Goal: Task Accomplishment & Management: Manage account settings

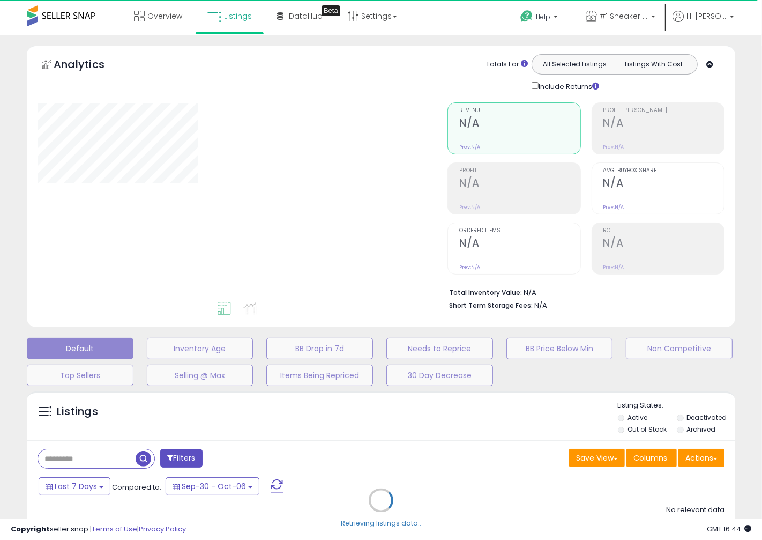
type input "******"
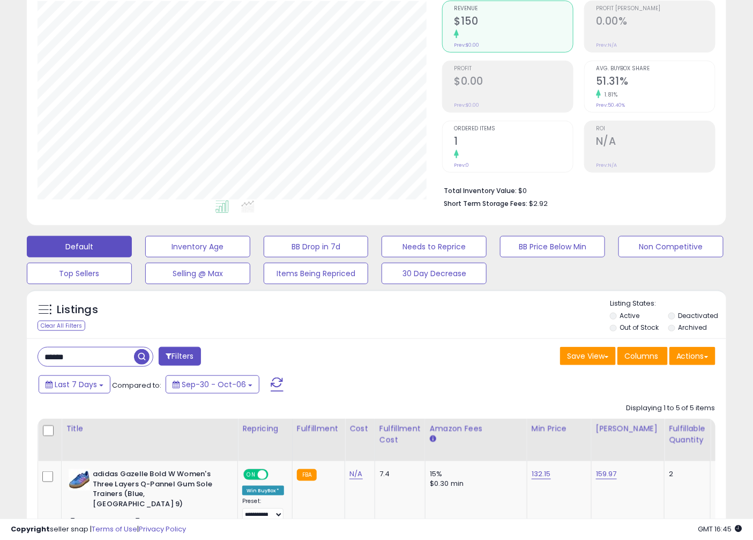
scroll to position [75, 0]
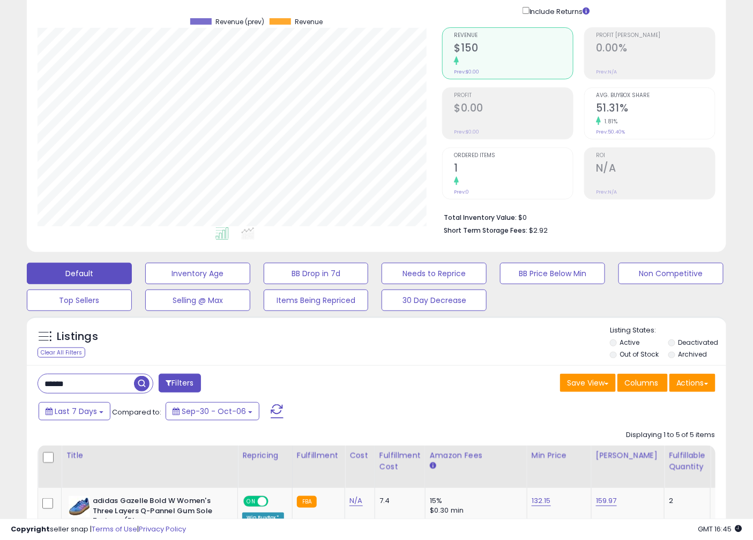
click at [79, 383] on input "******" at bounding box center [86, 383] width 96 height 19
click at [79, 383] on input "******" at bounding box center [119, 383] width 162 height 19
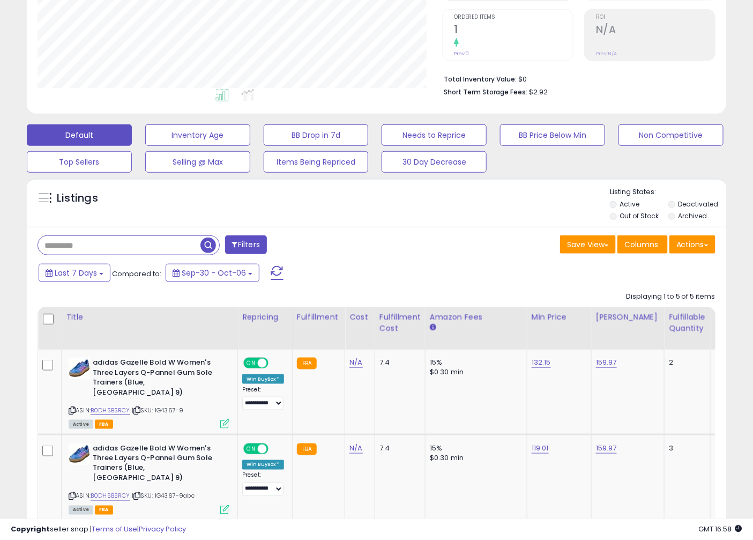
click at [208, 248] on span "button" at bounding box center [209, 246] width 16 height 16
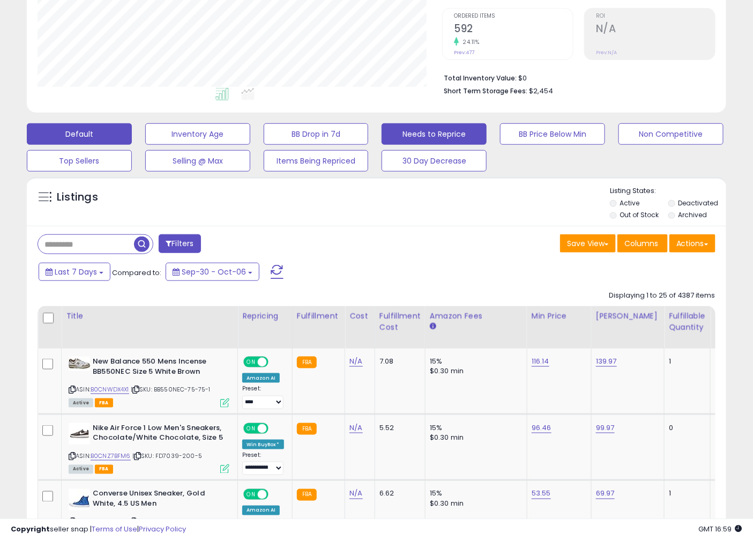
scroll to position [0, 0]
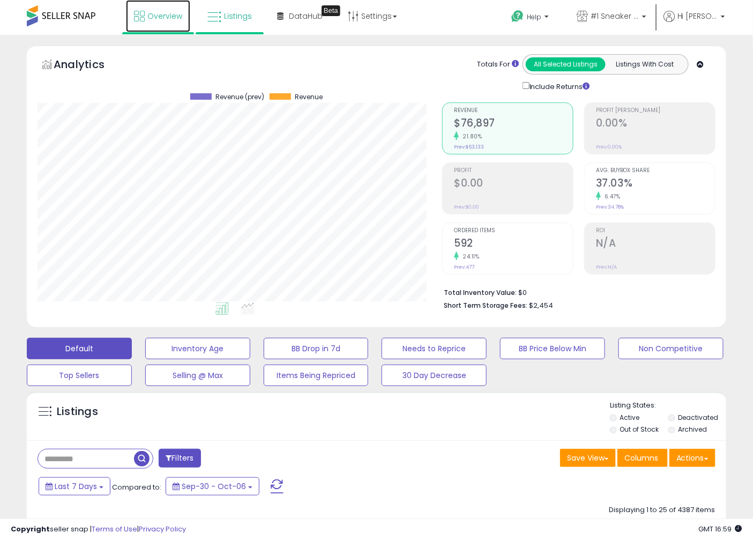
click at [140, 17] on icon at bounding box center [139, 16] width 11 height 11
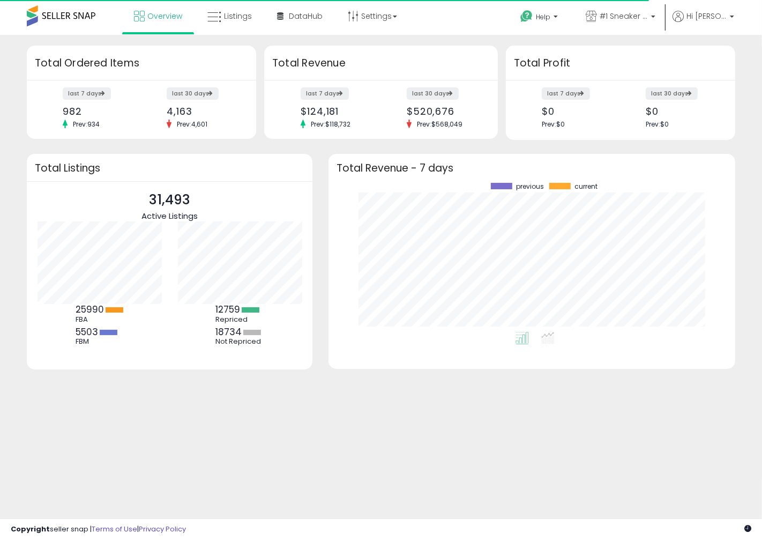
scroll to position [149, 385]
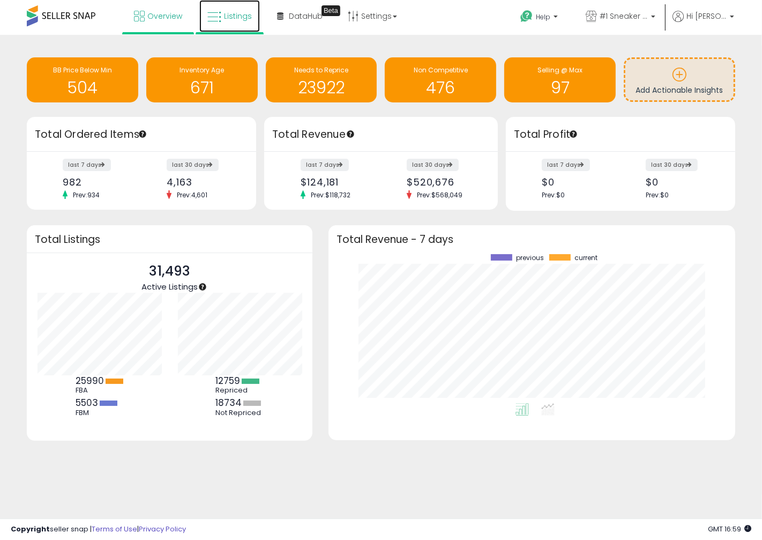
click at [239, 18] on span "Listings" at bounding box center [238, 16] width 28 height 11
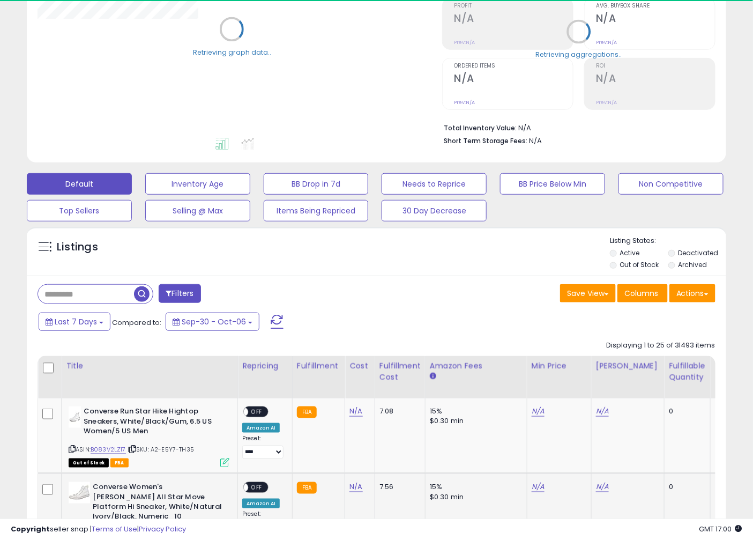
scroll to position [138, 0]
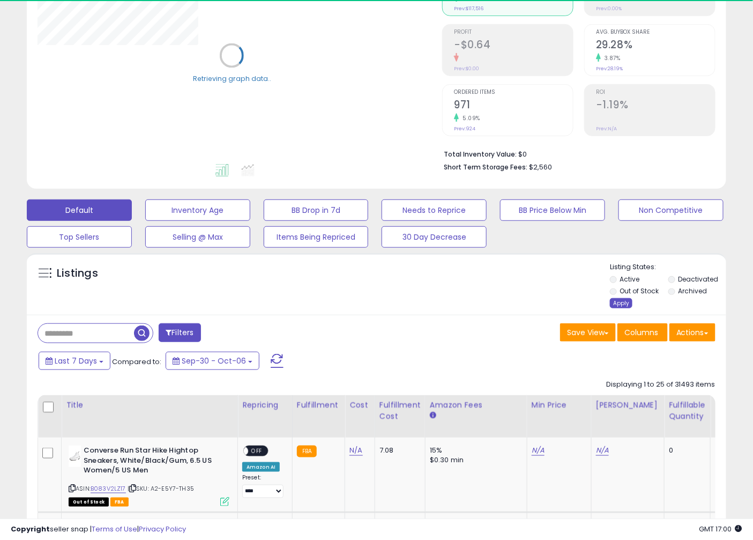
click at [625, 308] on div "Apply" at bounding box center [621, 303] width 23 height 10
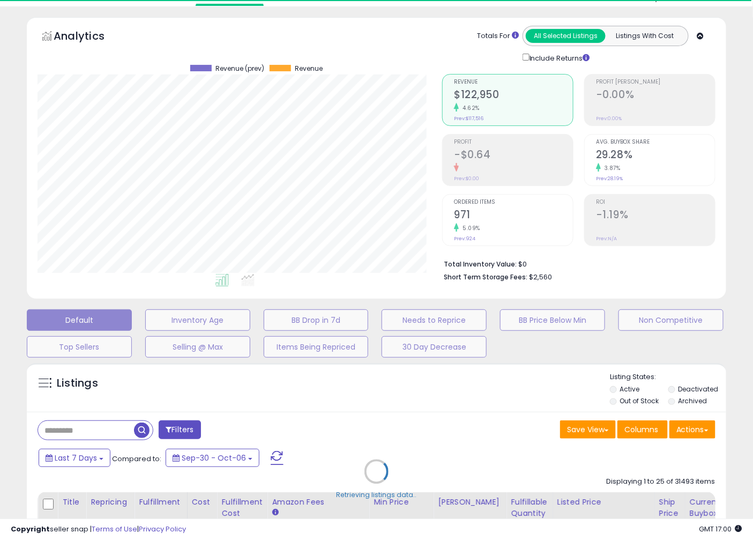
scroll to position [0, 0]
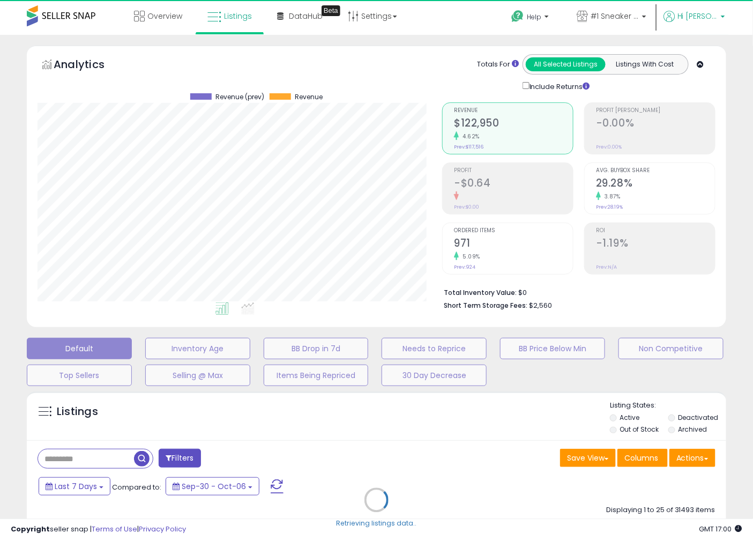
click at [722, 17] on b at bounding box center [723, 20] width 4 height 8
click at [722, 17] on b at bounding box center [723, 14] width 4 height 8
click at [722, 17] on b at bounding box center [723, 20] width 4 height 8
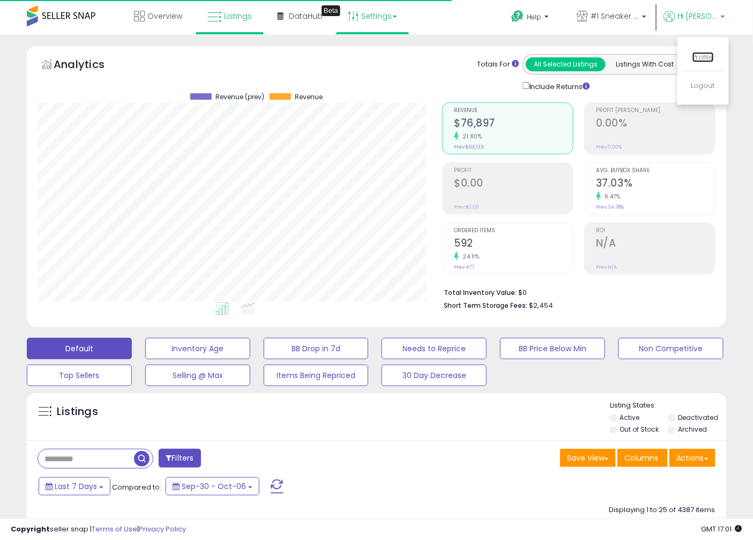
scroll to position [220, 405]
click at [730, 307] on div "Analytics Totals For All Selected Listings Listings With Cost Include Returns" at bounding box center [377, 189] width 716 height 287
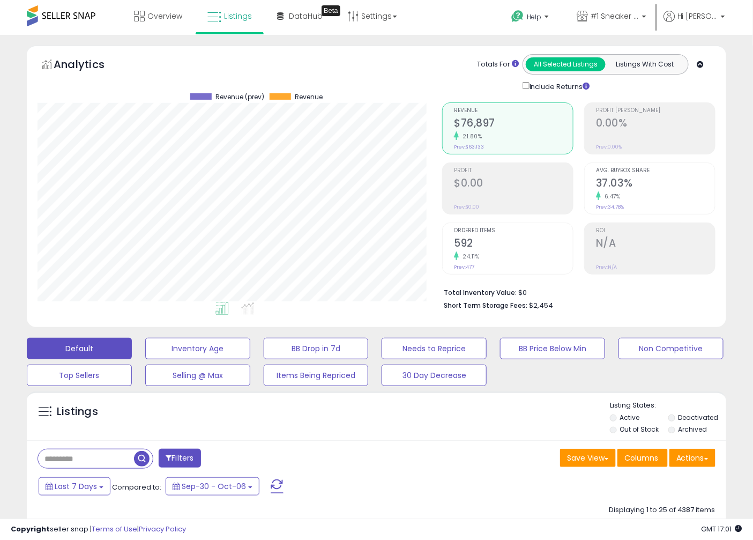
scroll to position [138, 0]
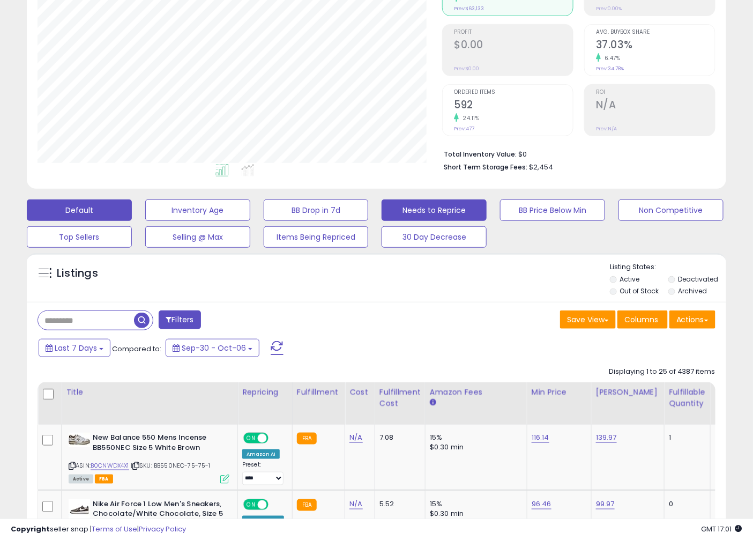
click at [419, 217] on button "Needs to Reprice" at bounding box center [434, 209] width 105 height 21
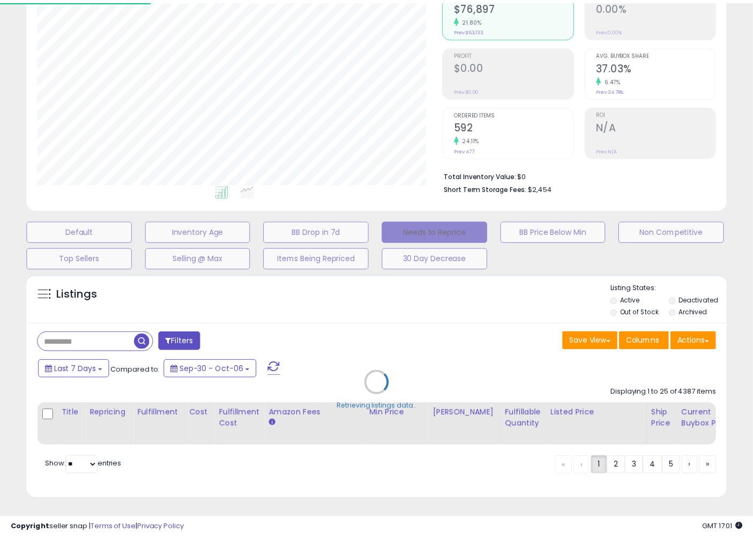
scroll to position [220, 410]
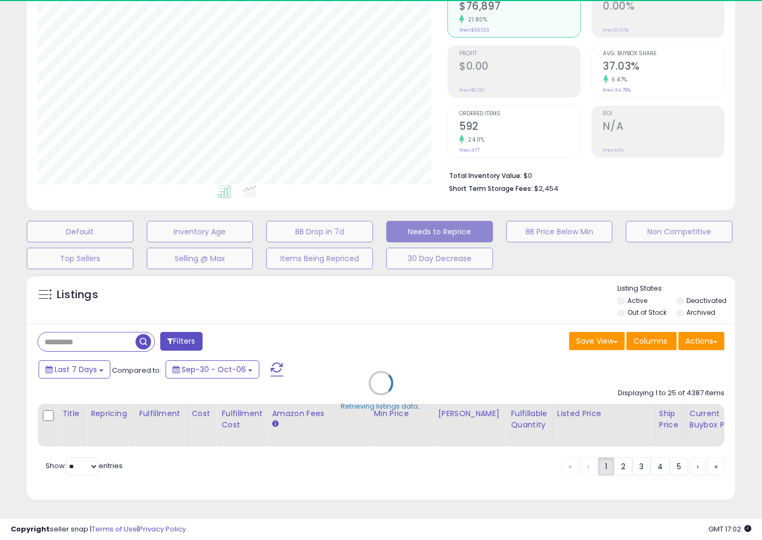
select select "**"
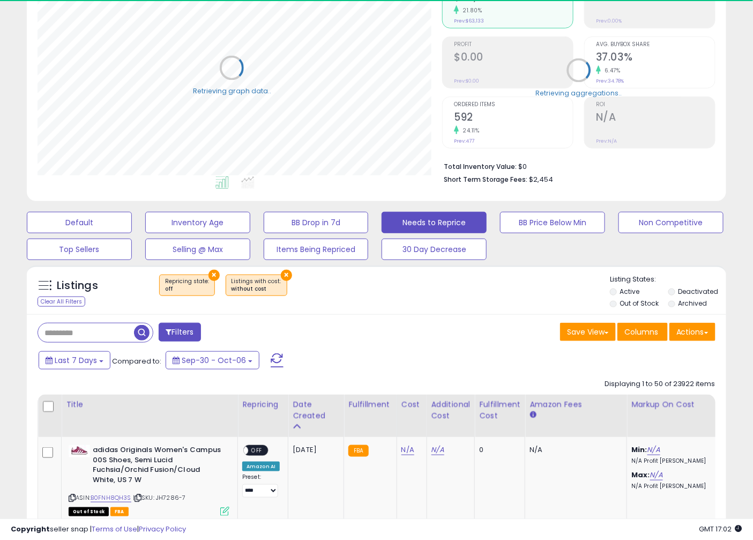
scroll to position [535939, 535753]
click at [622, 303] on label "Out of Stock" at bounding box center [639, 303] width 39 height 9
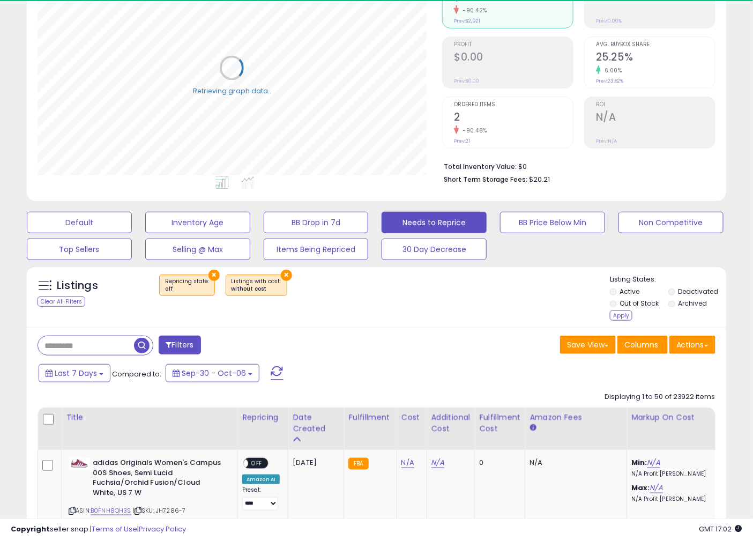
click at [676, 293] on li "Deactivated" at bounding box center [697, 293] width 57 height 12
click at [674, 287] on ul "Active Deactivated Out of Stock Archived" at bounding box center [668, 299] width 116 height 24
click at [626, 314] on div "Apply" at bounding box center [621, 315] width 23 height 10
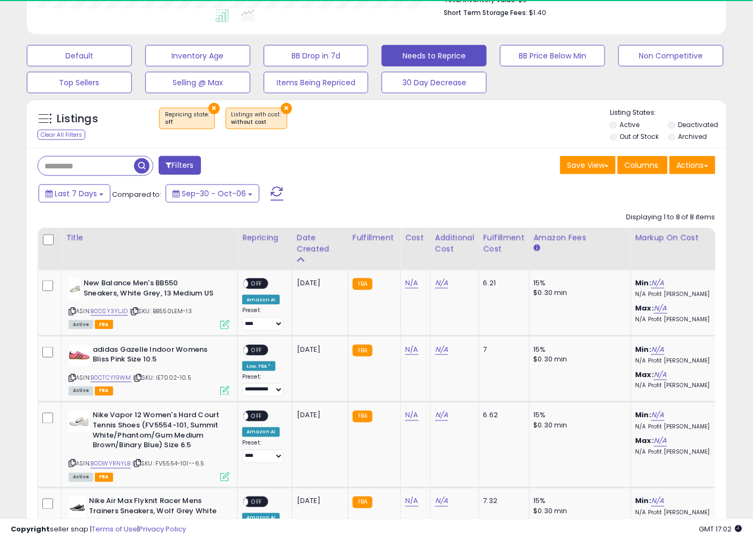
scroll to position [220, 405]
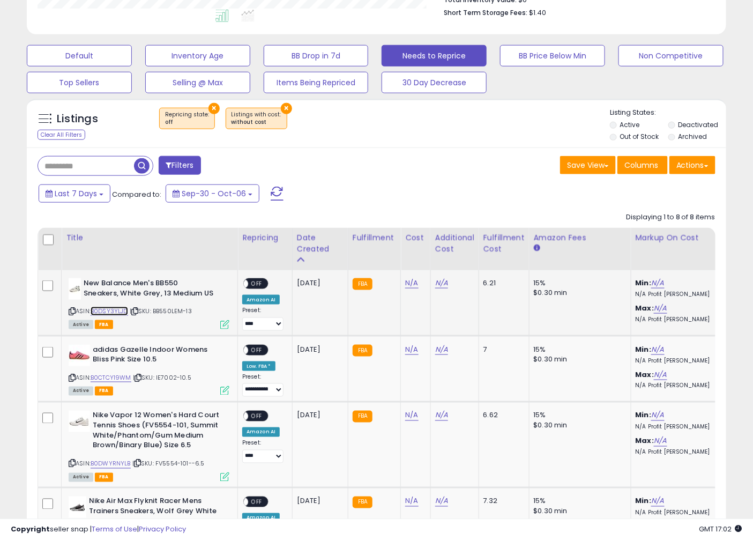
click at [125, 313] on link "B0DSY3YLJD" at bounding box center [110, 311] width 38 height 9
click at [261, 286] on span "OFF" at bounding box center [256, 283] width 17 height 9
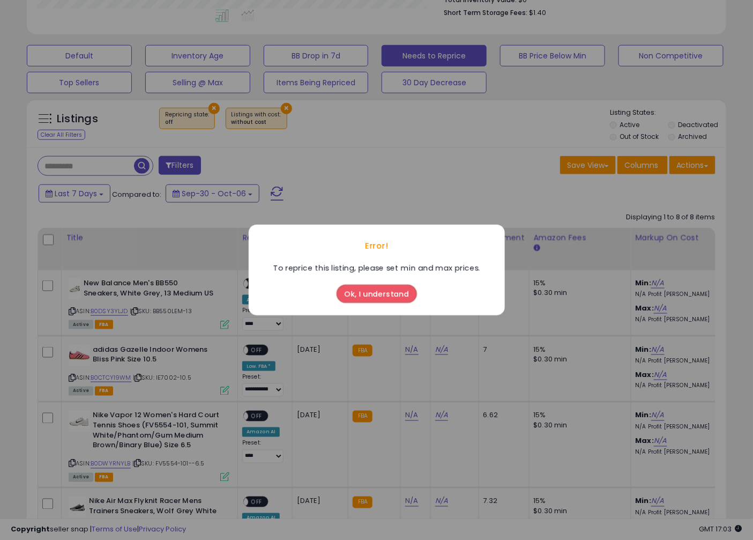
click at [389, 300] on button "Ok, I understand" at bounding box center [377, 294] width 80 height 18
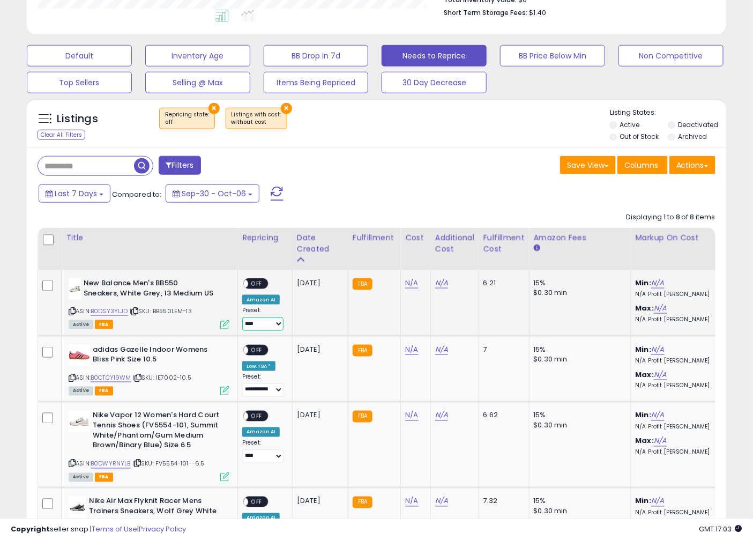
click at [254, 330] on select "**********" at bounding box center [262, 323] width 41 height 13
select select "**********"
click at [242, 318] on select "**********" at bounding box center [262, 323] width 41 height 13
click at [138, 311] on icon at bounding box center [134, 311] width 7 height 6
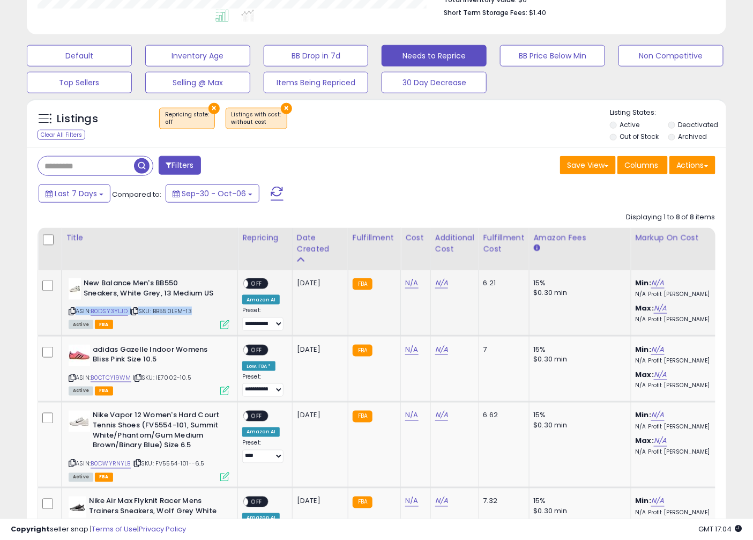
click at [138, 311] on icon at bounding box center [134, 311] width 7 height 6
drag, startPoint x: 152, startPoint y: 335, endPoint x: 149, endPoint y: 329, distance: 7.2
click at [152, 333] on td "New Balance Men's BB550 Sneakers, White Grey, 13 Medium US ASIN: B0DSY3YLJD | S…" at bounding box center [150, 302] width 176 height 65
click at [133, 316] on div "ASIN: B0DSY3YLJD | SKU: BB550LEM-13 Active FBA" at bounding box center [149, 303] width 161 height 50
click at [135, 313] on icon at bounding box center [134, 311] width 7 height 6
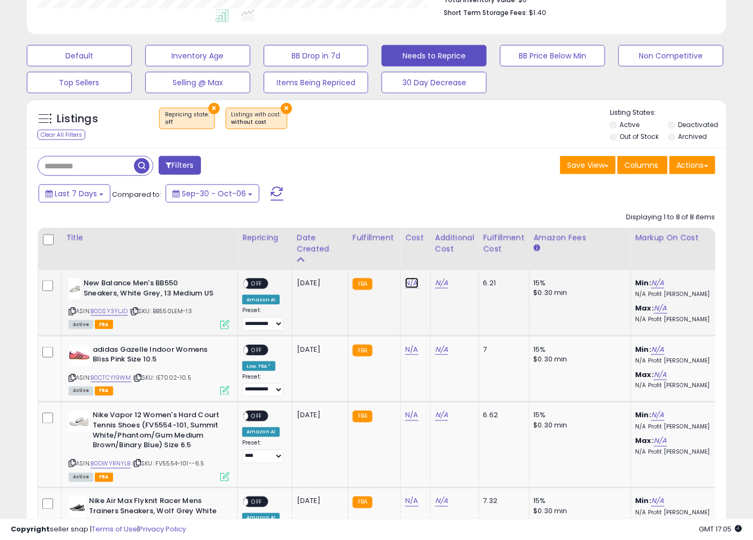
click at [407, 281] on link "N/A" at bounding box center [411, 283] width 13 height 11
click at [466, 255] on icon "button" at bounding box center [462, 256] width 6 height 6
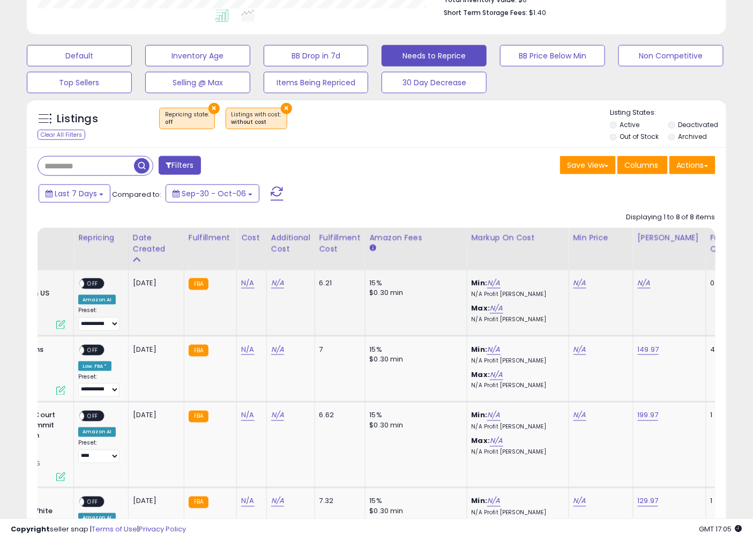
scroll to position [0, 417]
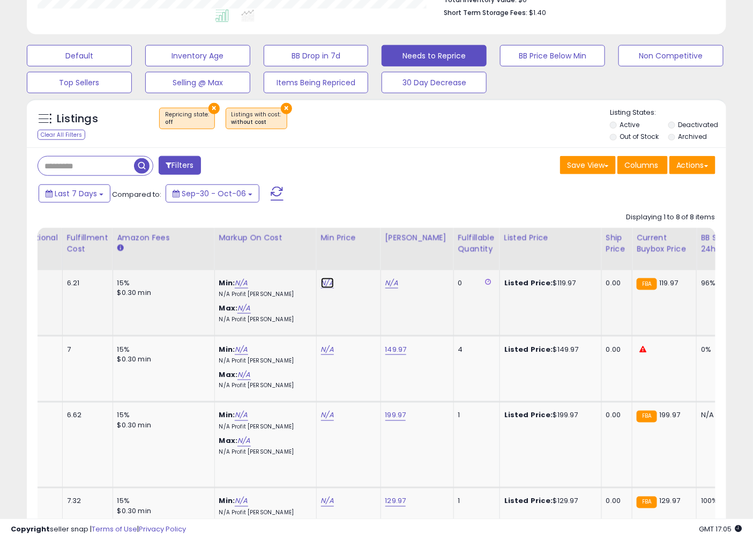
click at [324, 287] on link "N/A" at bounding box center [327, 283] width 13 height 11
type input "*****"
click button "submit" at bounding box center [356, 256] width 18 height 16
click at [394, 287] on link "N/A" at bounding box center [391, 283] width 13 height 11
type input "******"
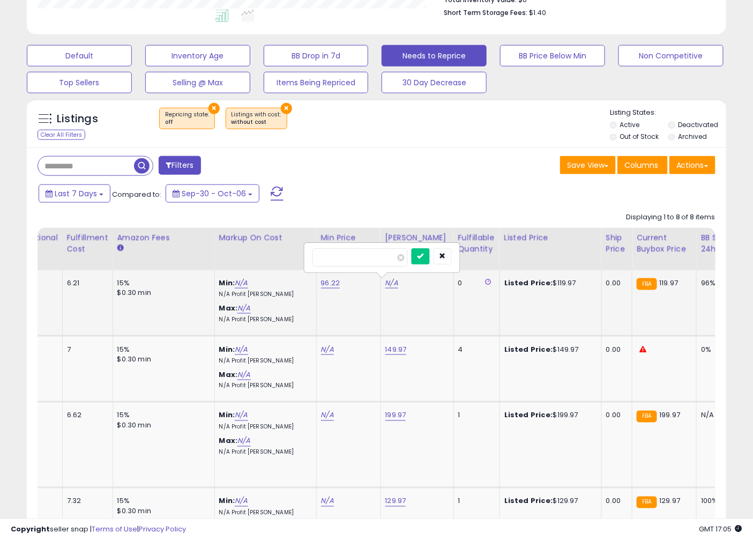
click button "submit" at bounding box center [421, 256] width 18 height 16
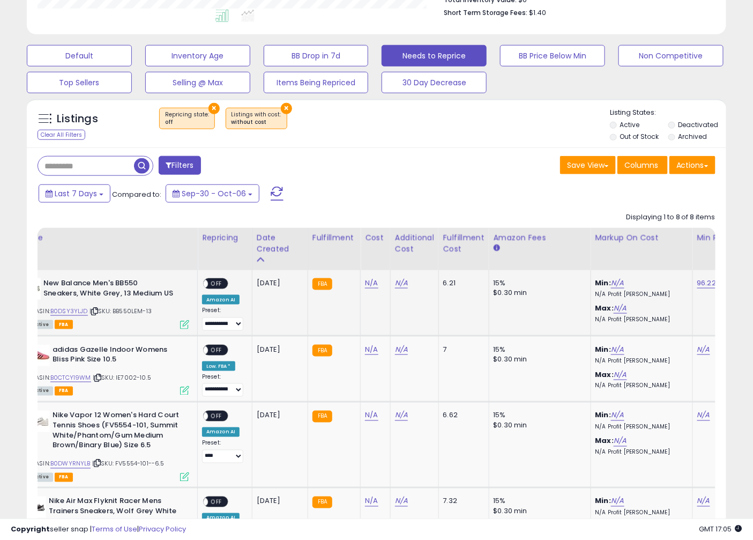
scroll to position [0, 0]
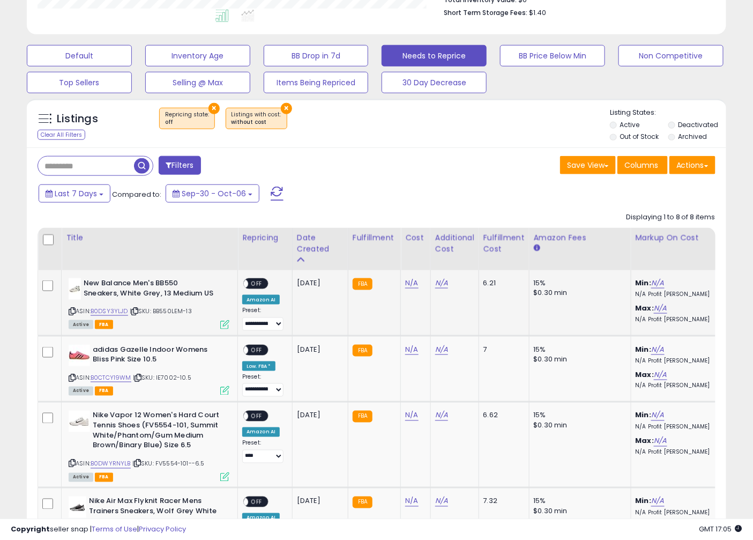
click at [251, 286] on span "OFF" at bounding box center [256, 283] width 17 height 9
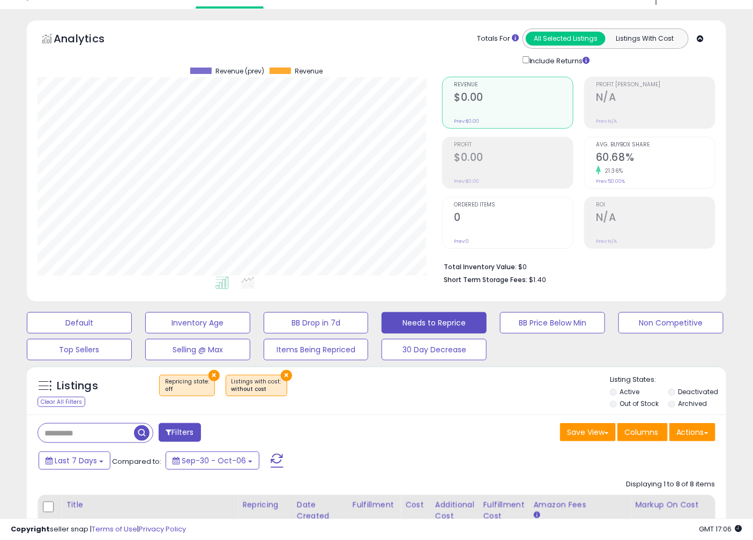
scroll to position [14, 0]
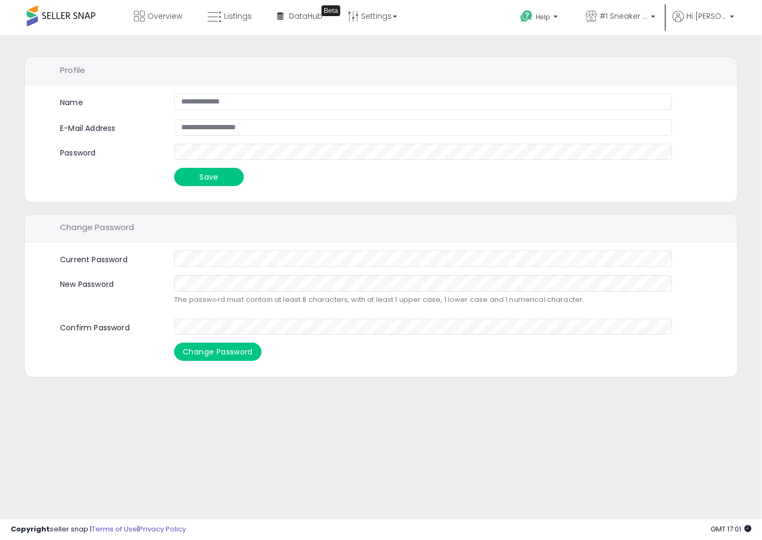
click at [203, 231] on div "Change Password" at bounding box center [381, 228] width 713 height 28
click at [176, 223] on div "Change Password" at bounding box center [381, 228] width 713 height 28
